Goal: Navigation & Orientation: Go to known website

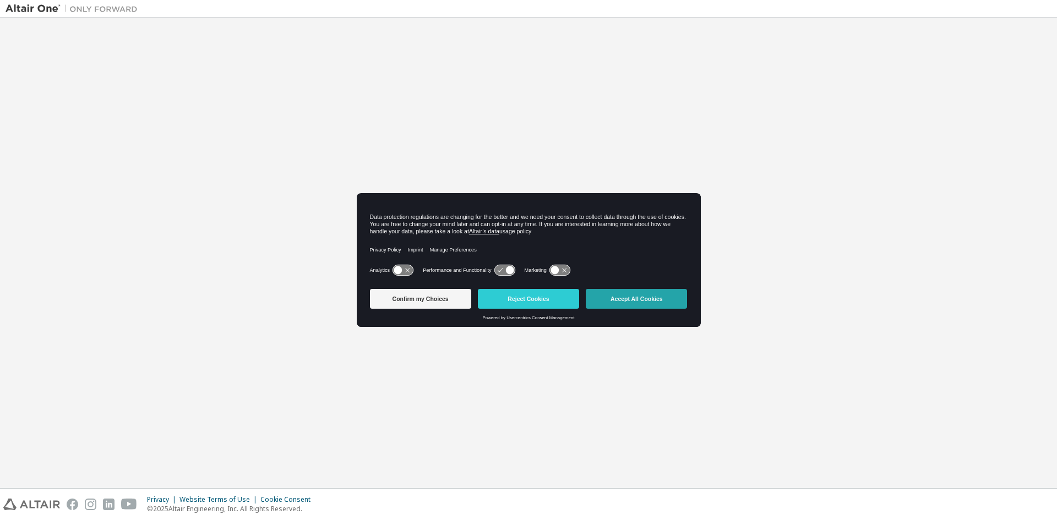
click at [618, 298] on button "Accept All Cookies" at bounding box center [636, 299] width 101 height 20
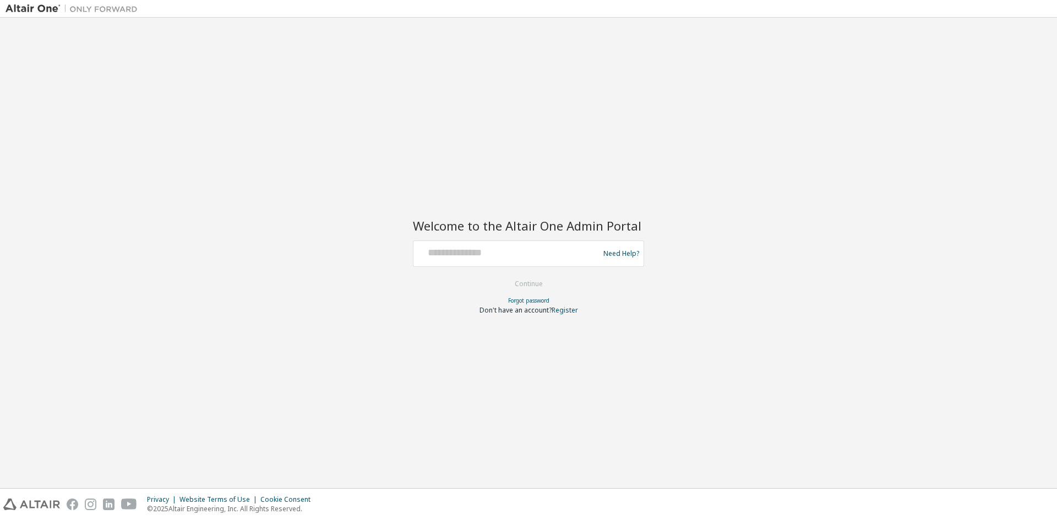
click at [545, 262] on div at bounding box center [508, 253] width 180 height 21
click at [539, 264] on div at bounding box center [508, 253] width 180 height 21
